Goal: Task Accomplishment & Management: Use online tool/utility

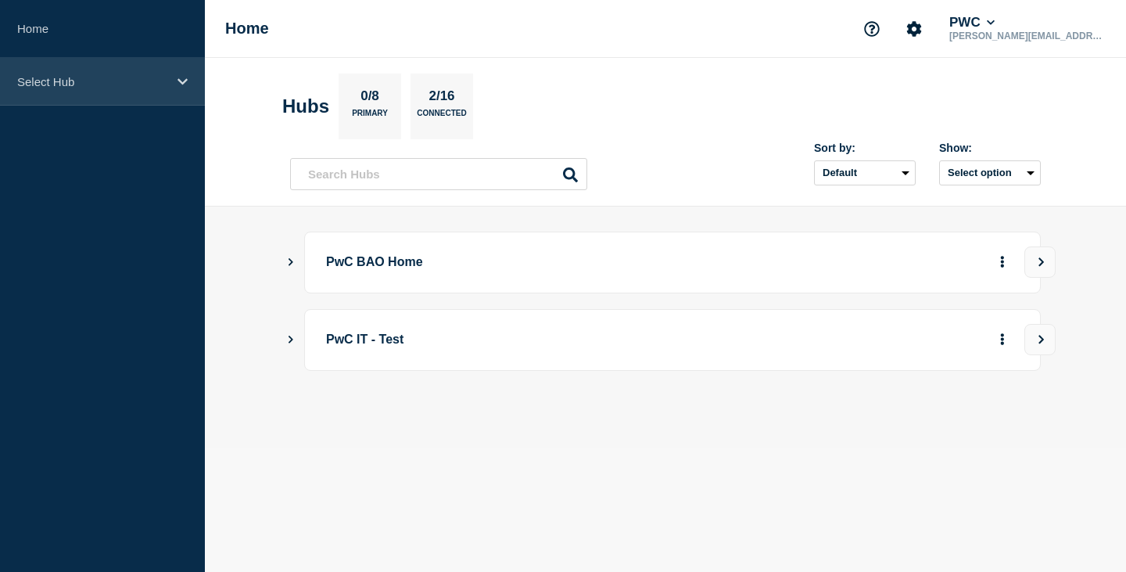
click at [182, 79] on icon at bounding box center [183, 82] width 10 height 12
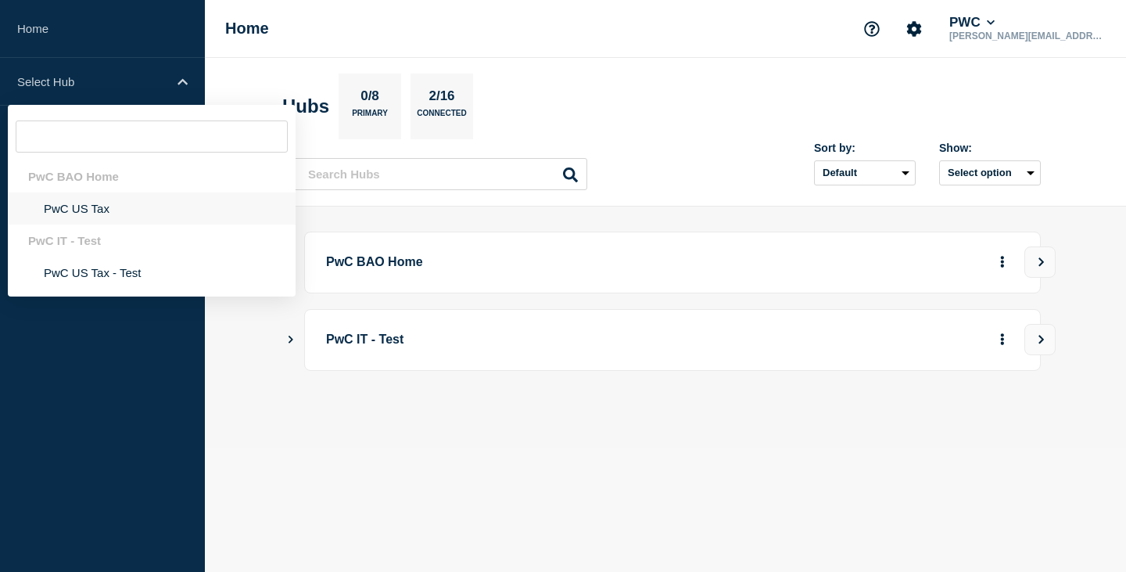
click at [96, 205] on li "PwC US Tax" at bounding box center [152, 208] width 288 height 32
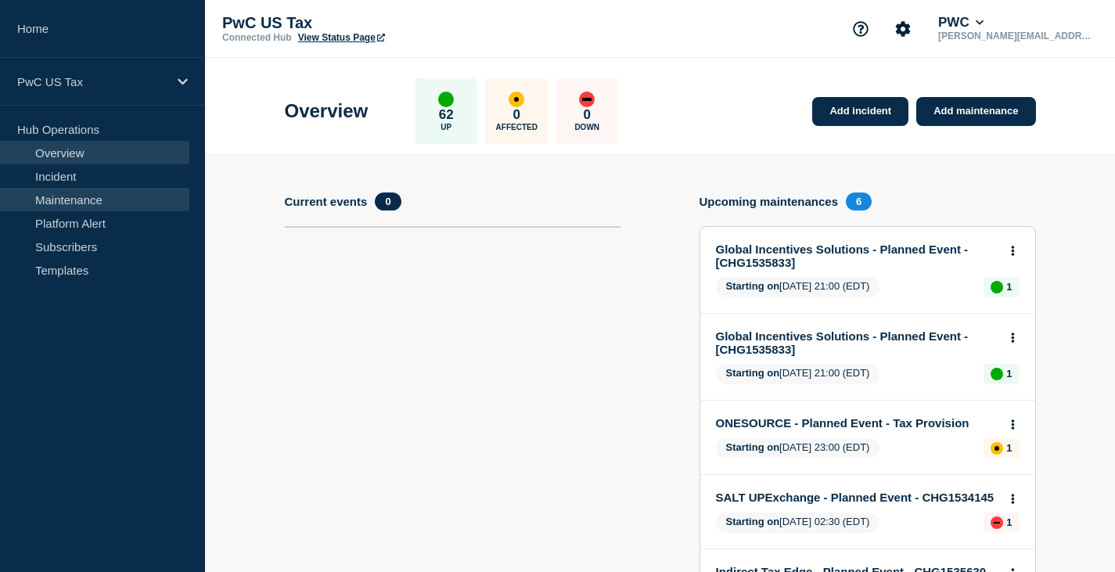
click at [56, 198] on link "Maintenance" at bounding box center [94, 199] width 189 height 23
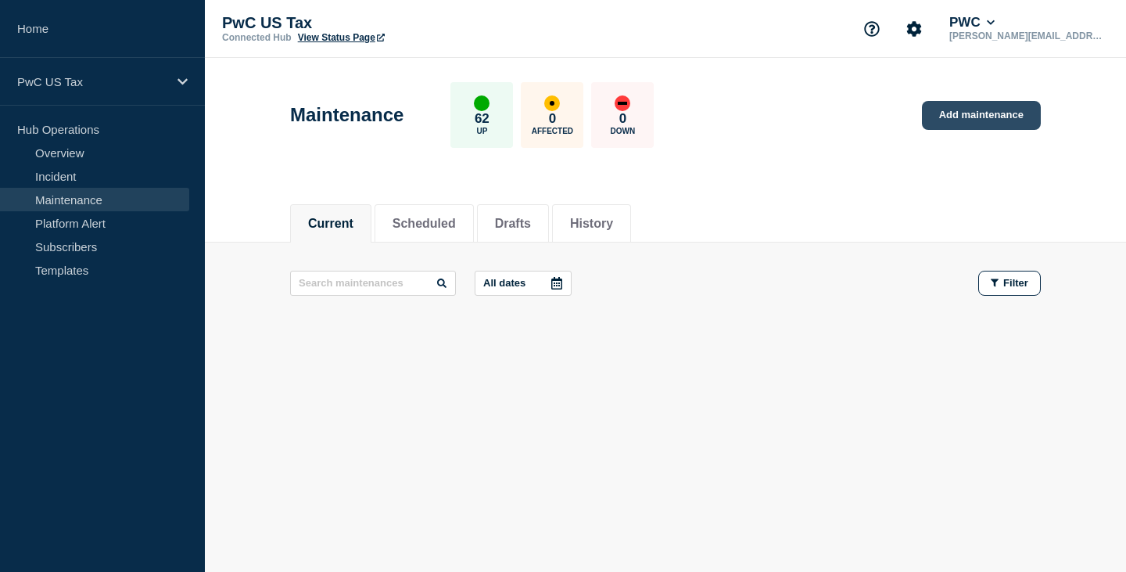
click at [987, 110] on link "Add maintenance" at bounding box center [981, 115] width 119 height 29
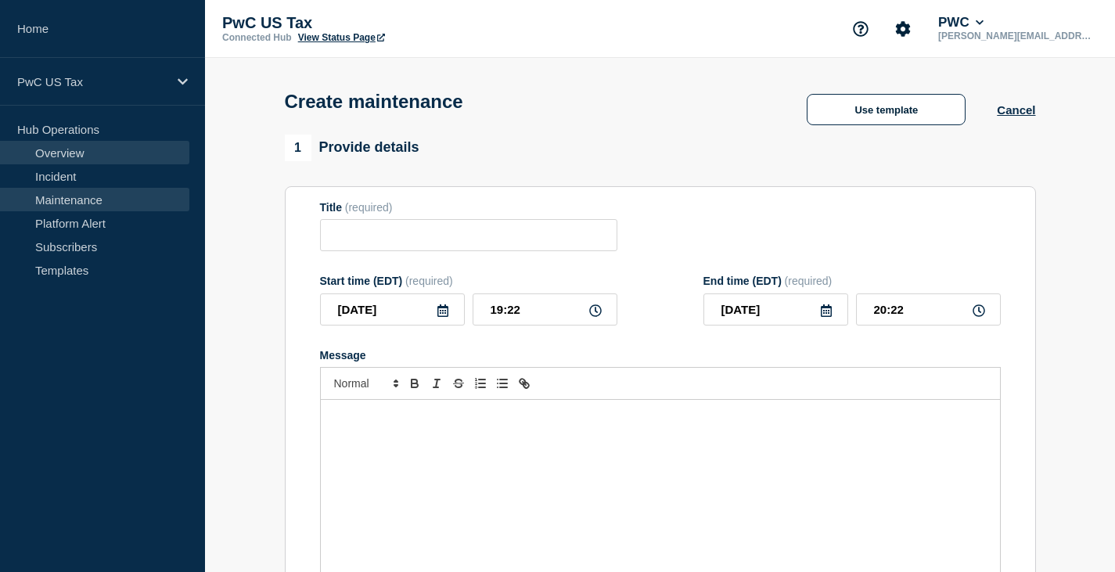
click at [62, 155] on link "Overview" at bounding box center [94, 152] width 189 height 23
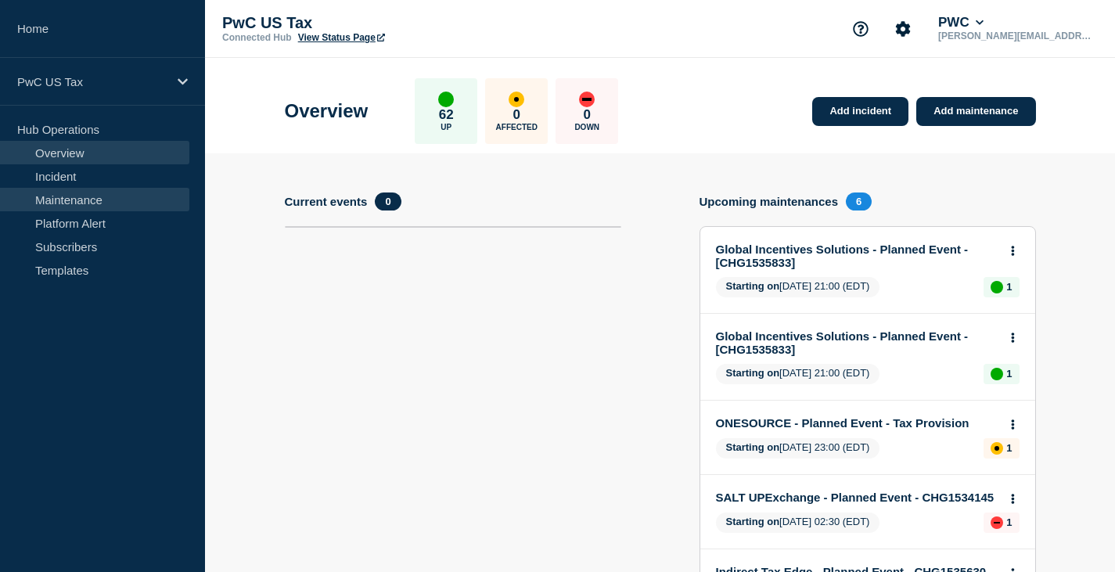
click at [77, 204] on link "Maintenance" at bounding box center [94, 199] width 189 height 23
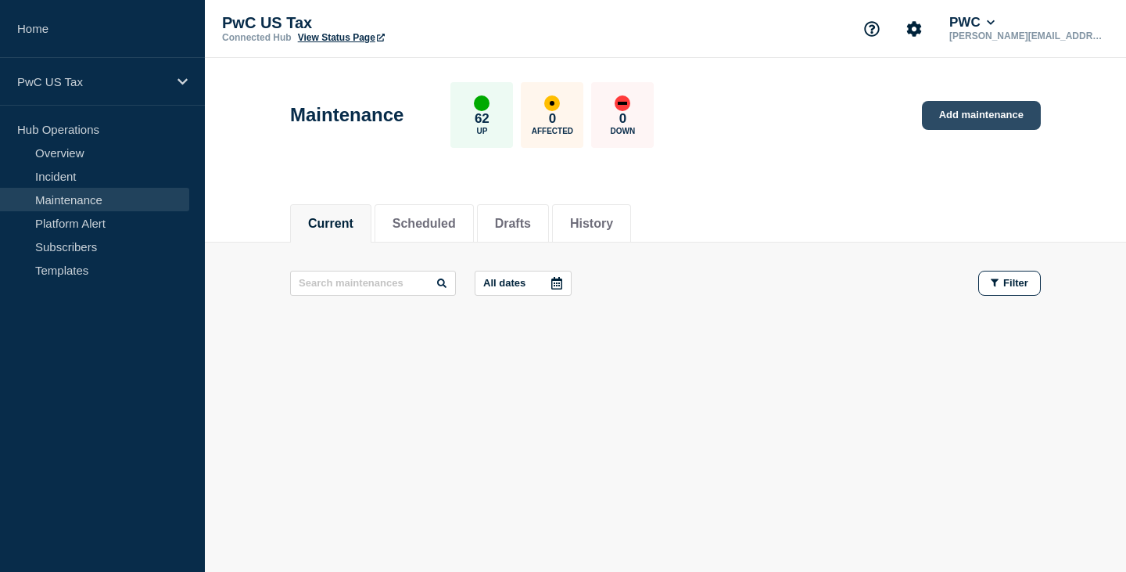
click at [964, 117] on link "Add maintenance" at bounding box center [981, 115] width 119 height 29
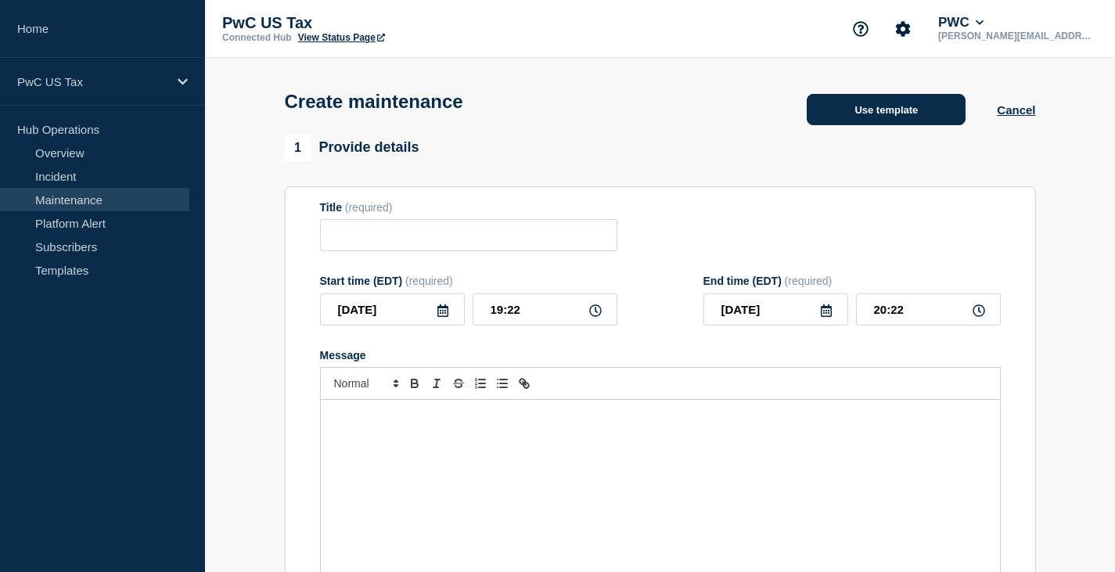
click at [878, 113] on button "Use template" at bounding box center [885, 109] width 159 height 31
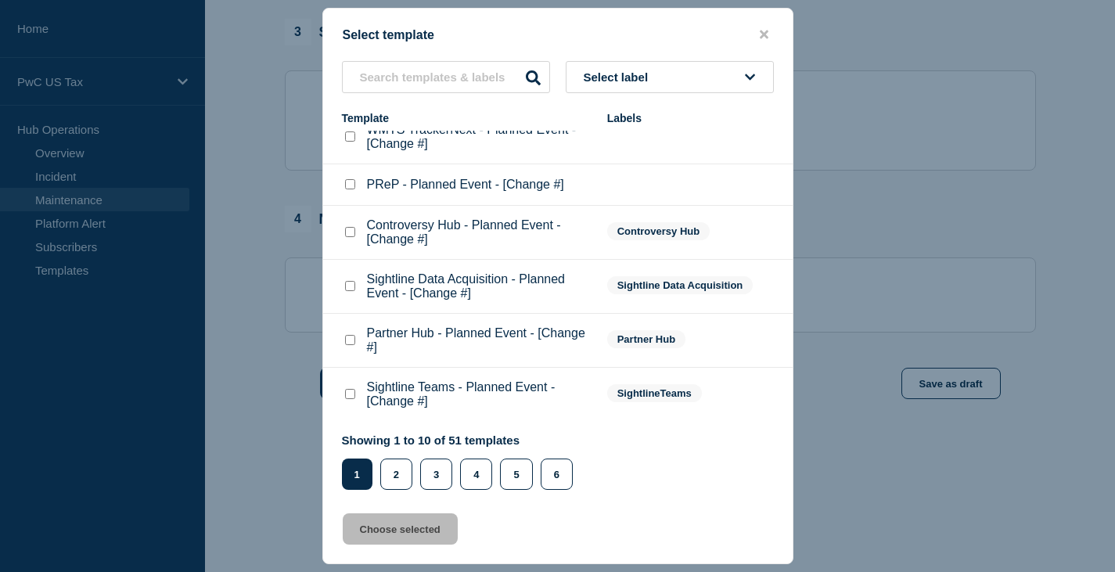
scroll to position [782, 0]
drag, startPoint x: 400, startPoint y: 476, endPoint x: 415, endPoint y: 441, distance: 38.2
click at [400, 476] on button "2" at bounding box center [396, 473] width 32 height 31
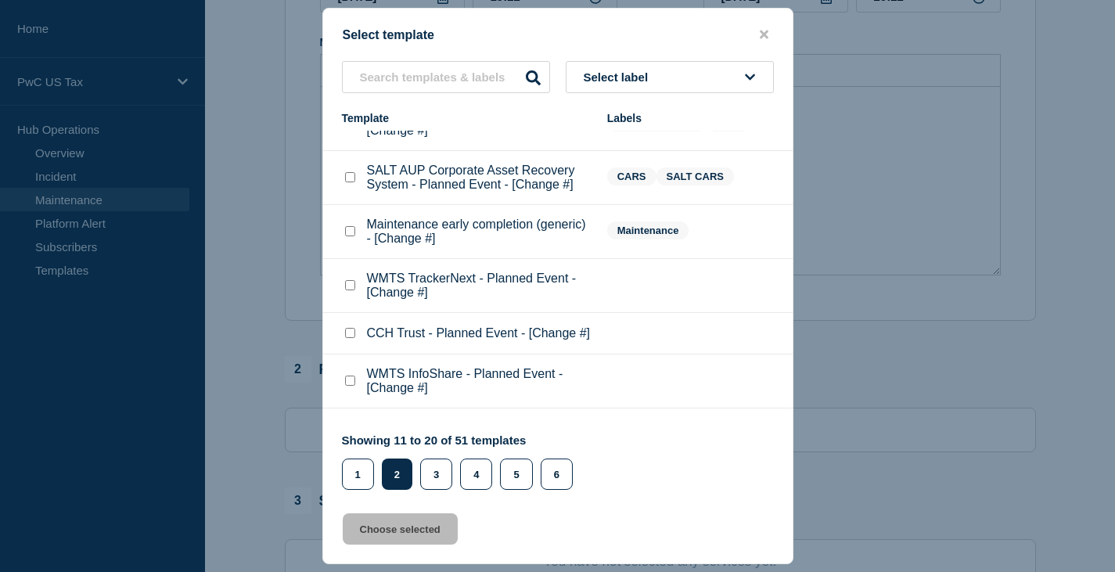
scroll to position [0, 0]
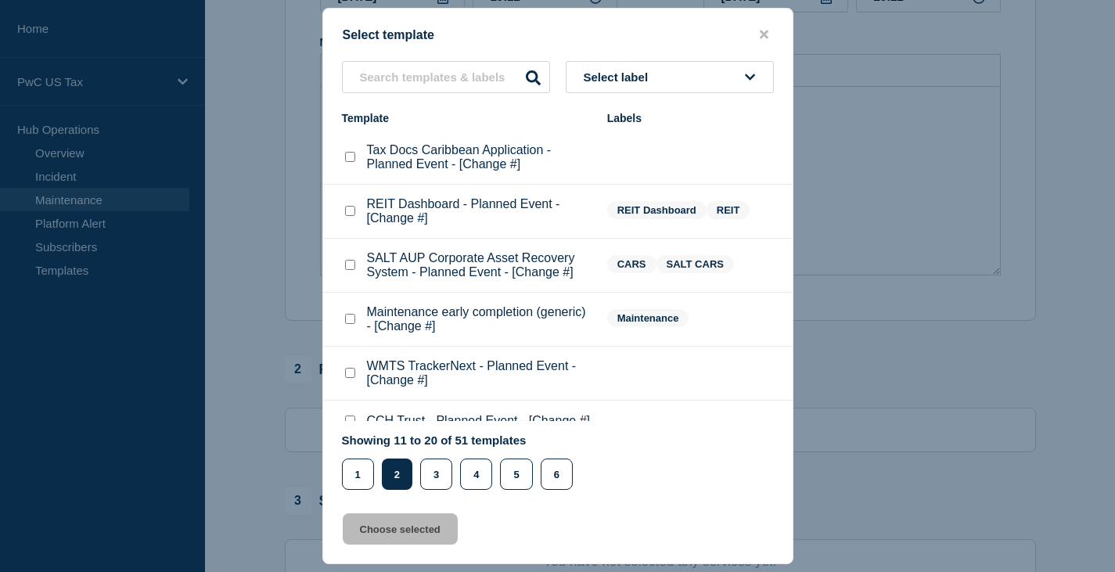
click at [654, 212] on span "REIT Dashboard" at bounding box center [656, 210] width 99 height 18
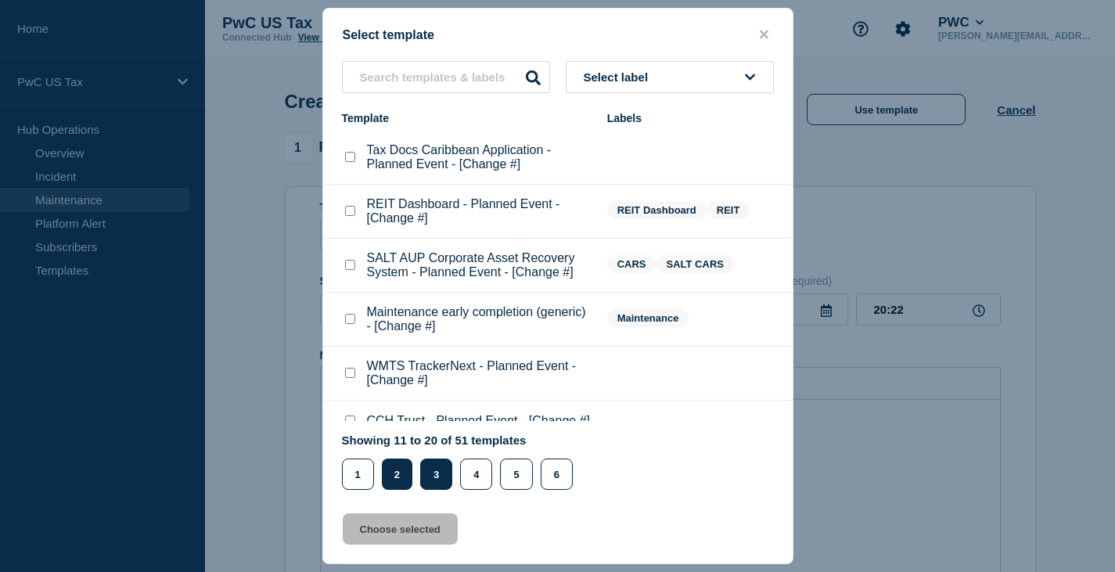
click at [439, 476] on button "3" at bounding box center [436, 473] width 32 height 31
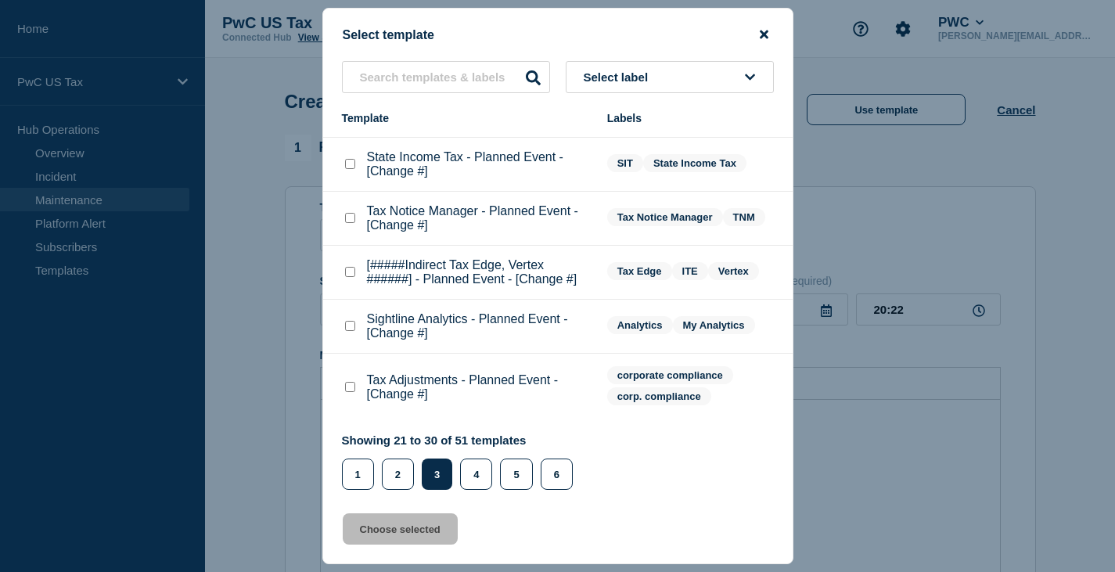
click at [766, 34] on icon "close button" at bounding box center [763, 35] width 9 height 9
